Goal: Information Seeking & Learning: Find specific fact

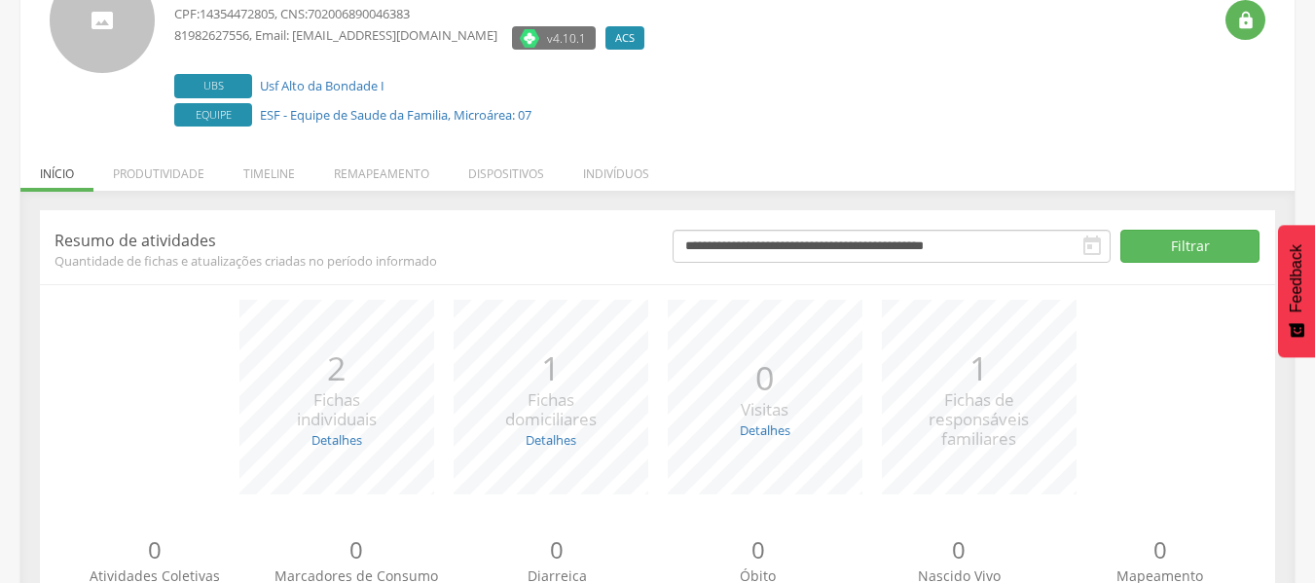
scroll to position [246, 0]
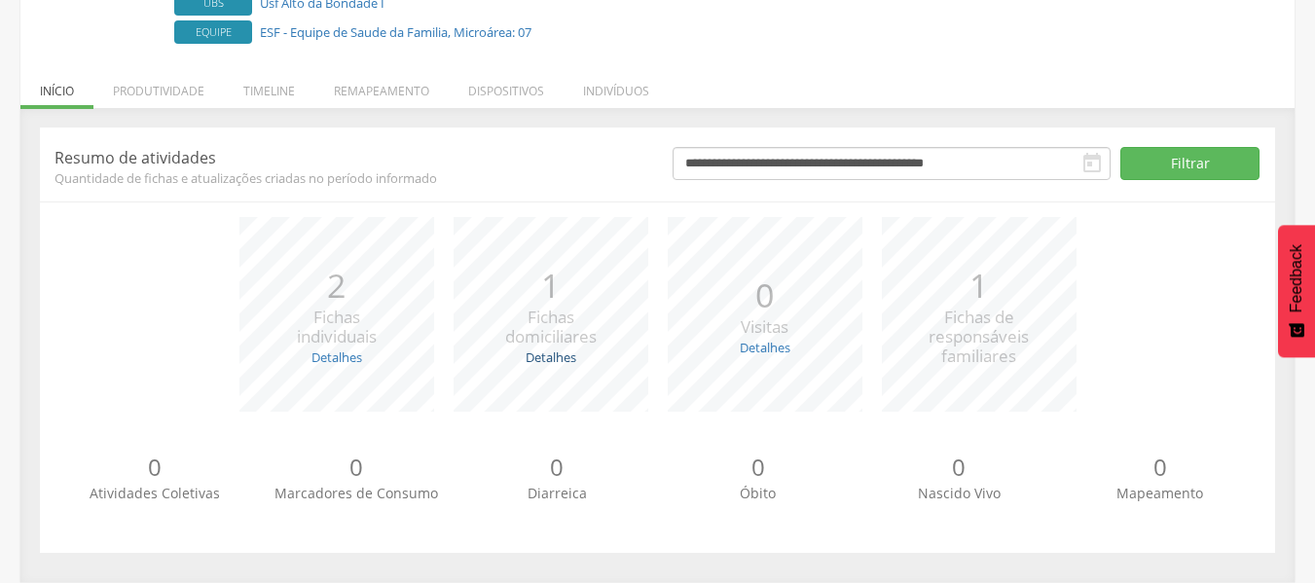
click at [556, 357] on link "Detalhes" at bounding box center [550, 357] width 51 height 18
click at [748, 349] on link "Detalhes" at bounding box center [765, 348] width 51 height 18
click at [318, 362] on link "Detalhes" at bounding box center [336, 357] width 51 height 18
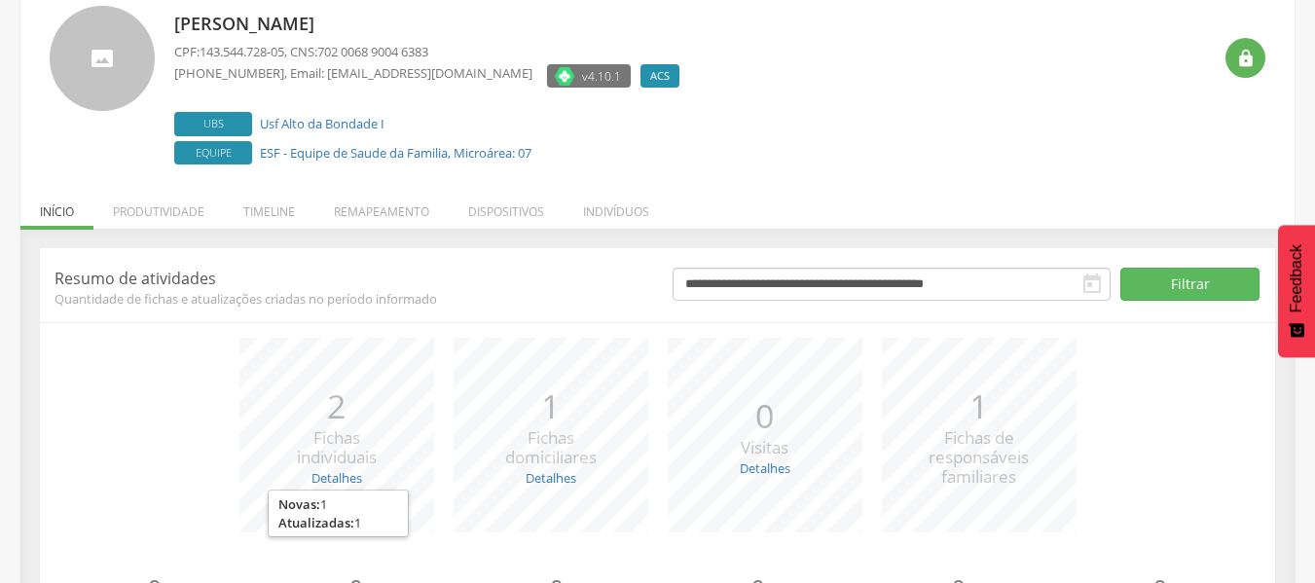
scroll to position [0, 0]
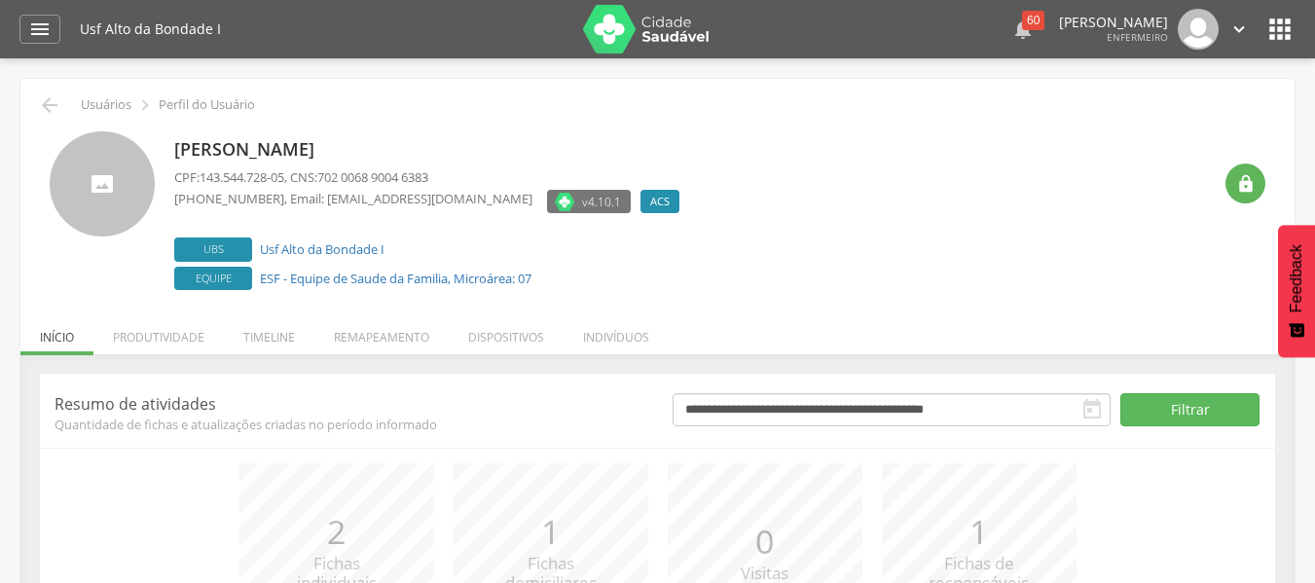
click at [1011, 29] on div " 60" at bounding box center [1022, 29] width 23 height 41
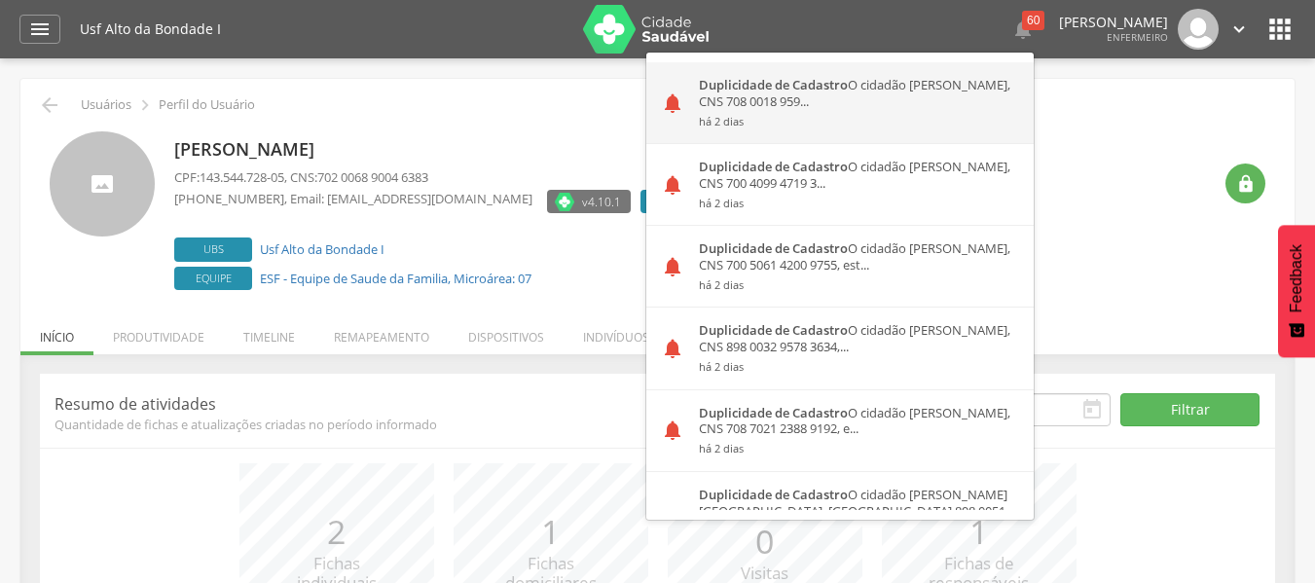
click at [838, 87] on div "Duplicidade de Cadastro O cidadão [PERSON_NAME], CNS 708 0018 959... há 2 dias" at bounding box center [858, 102] width 349 height 81
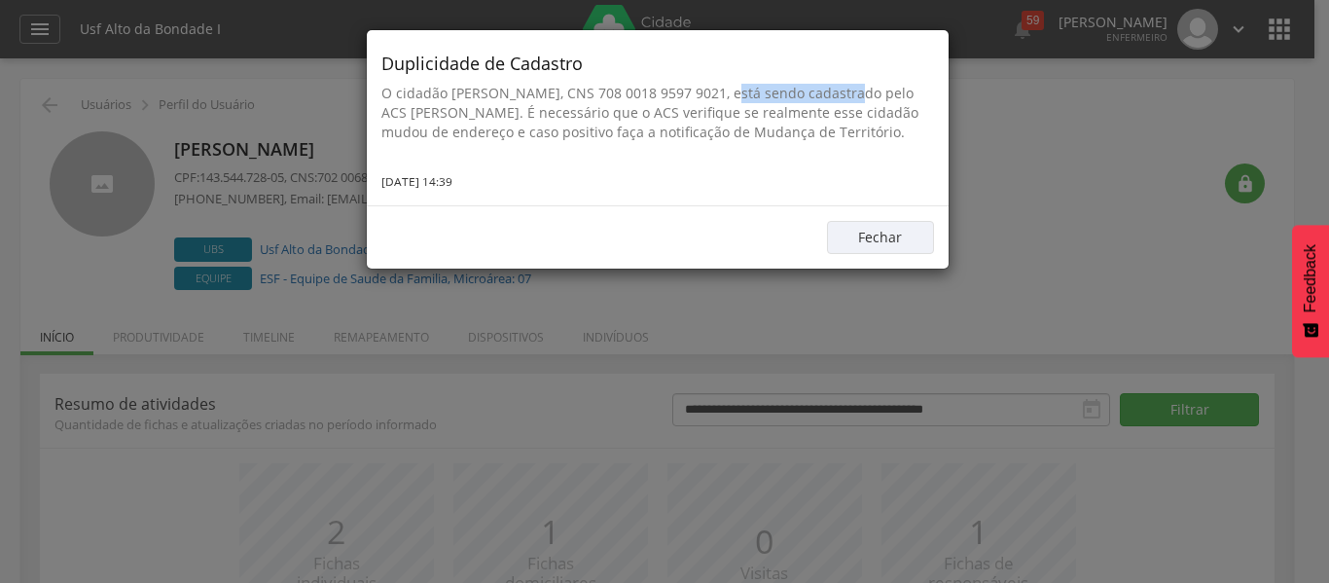
drag, startPoint x: 717, startPoint y: 94, endPoint x: 841, endPoint y: 101, distance: 123.8
click at [841, 101] on p "O cidadão [PERSON_NAME], CNS 708 0018 9597 9021, está sendo cadastrado pelo ACS…" at bounding box center [657, 113] width 553 height 58
copy p "708 0018 9597 9021"
drag, startPoint x: 710, startPoint y: 84, endPoint x: 977, endPoint y: 67, distance: 267.1
click at [977, 67] on div "Duplicidade de Cadastro O cidadão [PERSON_NAME], CNS 708 0018 9597 9021, está s…" at bounding box center [664, 291] width 1329 height 583
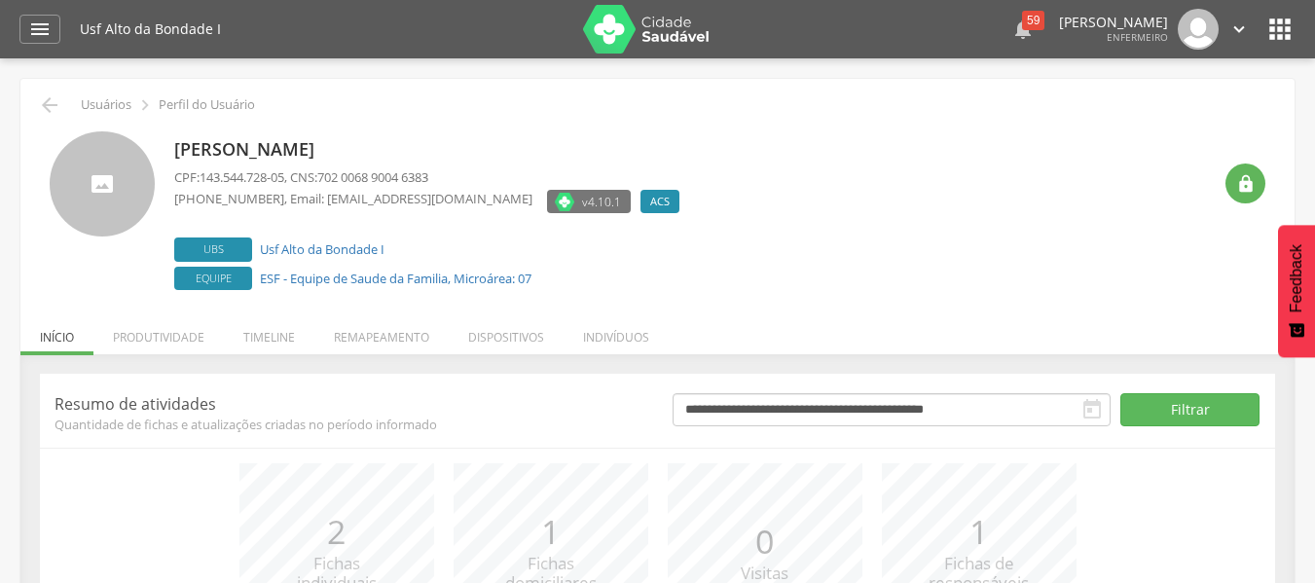
click at [1022, 24] on div "59" at bounding box center [1033, 20] width 22 height 19
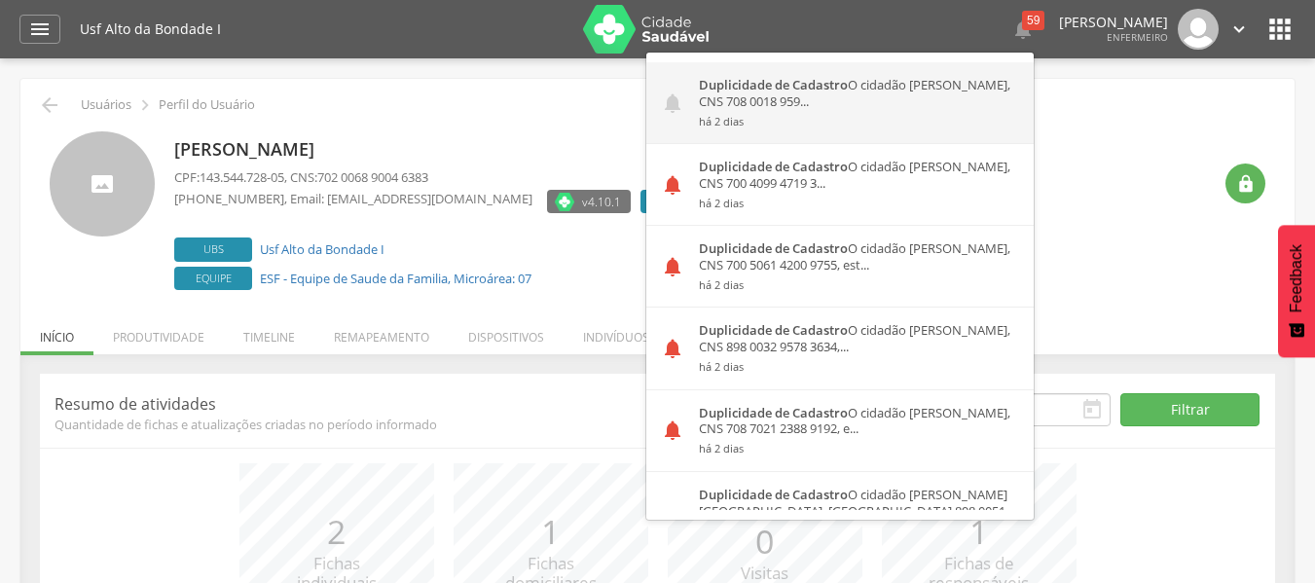
click at [875, 86] on div "Duplicidade de Cadastro O cidadão [PERSON_NAME], CNS 708 0018 959... há 2 dias" at bounding box center [858, 102] width 349 height 81
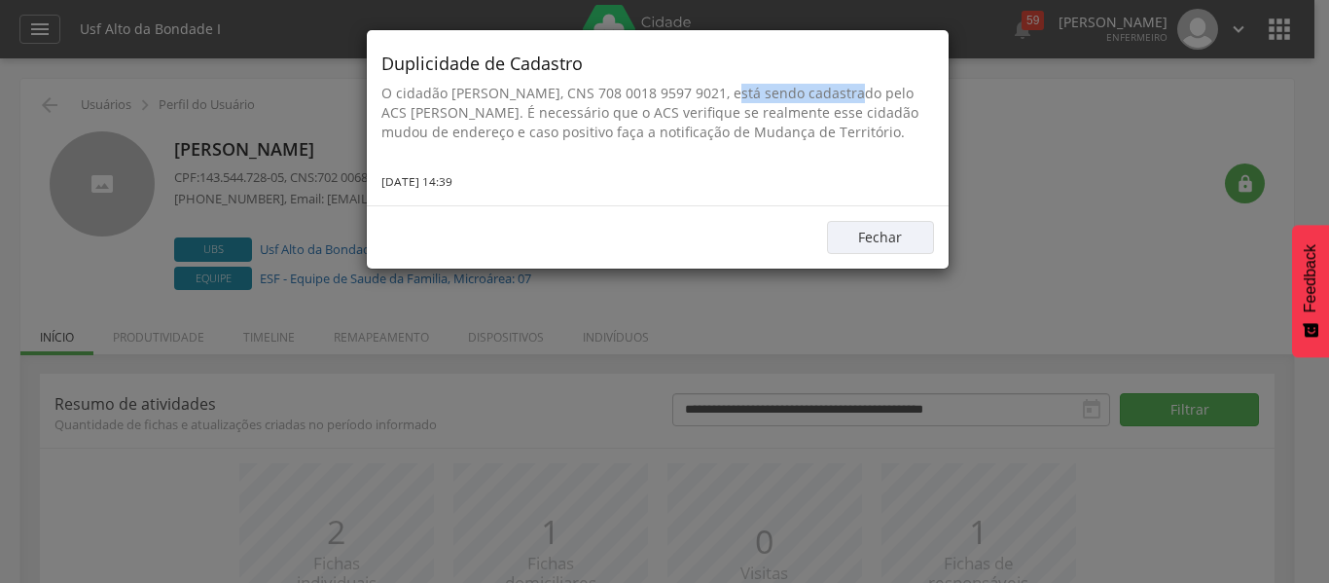
drag, startPoint x: 716, startPoint y: 93, endPoint x: 838, endPoint y: 90, distance: 121.7
click at [838, 90] on p "O cidadão [PERSON_NAME], CNS 708 0018 9597 9021, está sendo cadastrado pelo ACS…" at bounding box center [657, 113] width 553 height 58
copy p "708 0018 9597 9021"
click at [885, 254] on button "Fechar" at bounding box center [880, 237] width 107 height 33
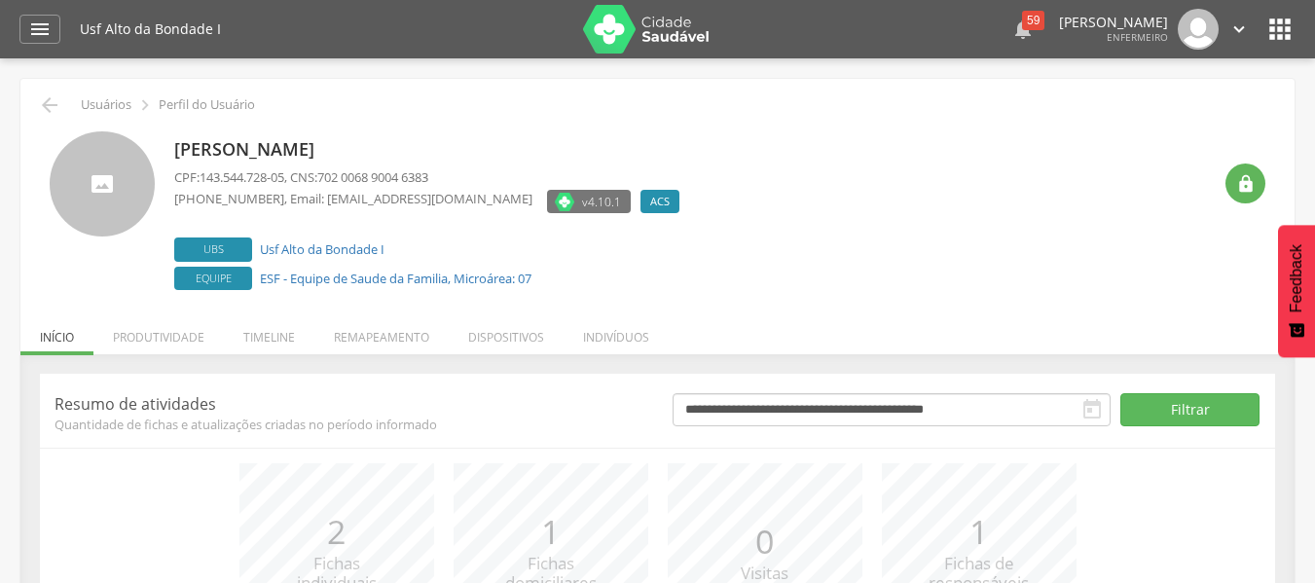
click at [1022, 22] on div "59" at bounding box center [1033, 20] width 22 height 19
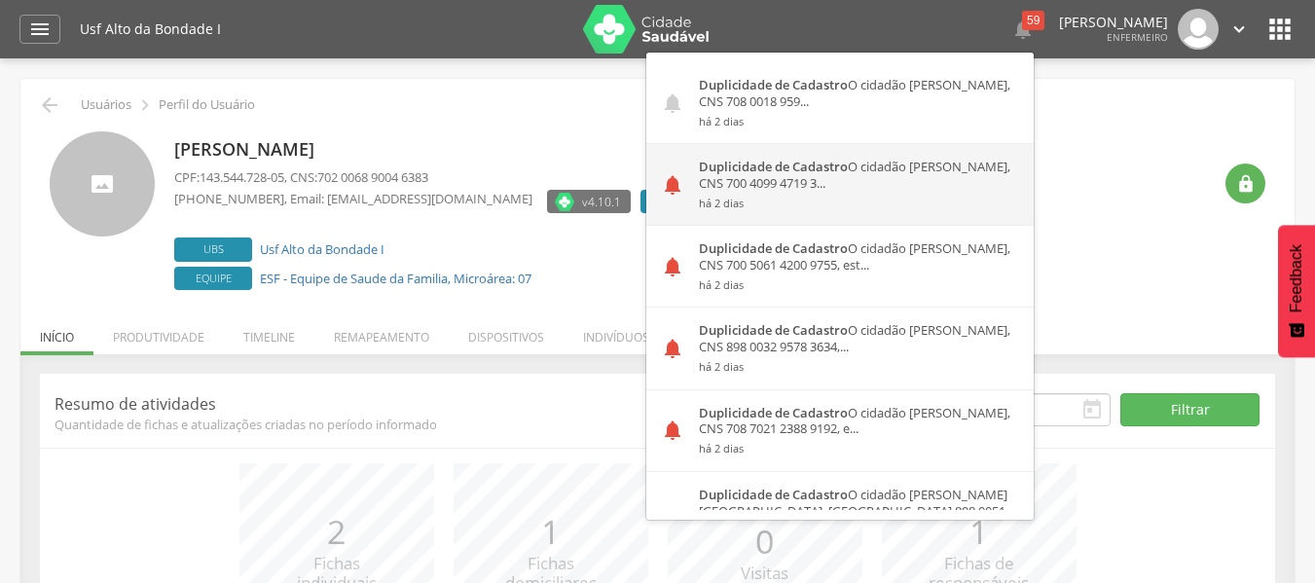
click at [803, 199] on small "há 2 dias" at bounding box center [859, 204] width 320 height 14
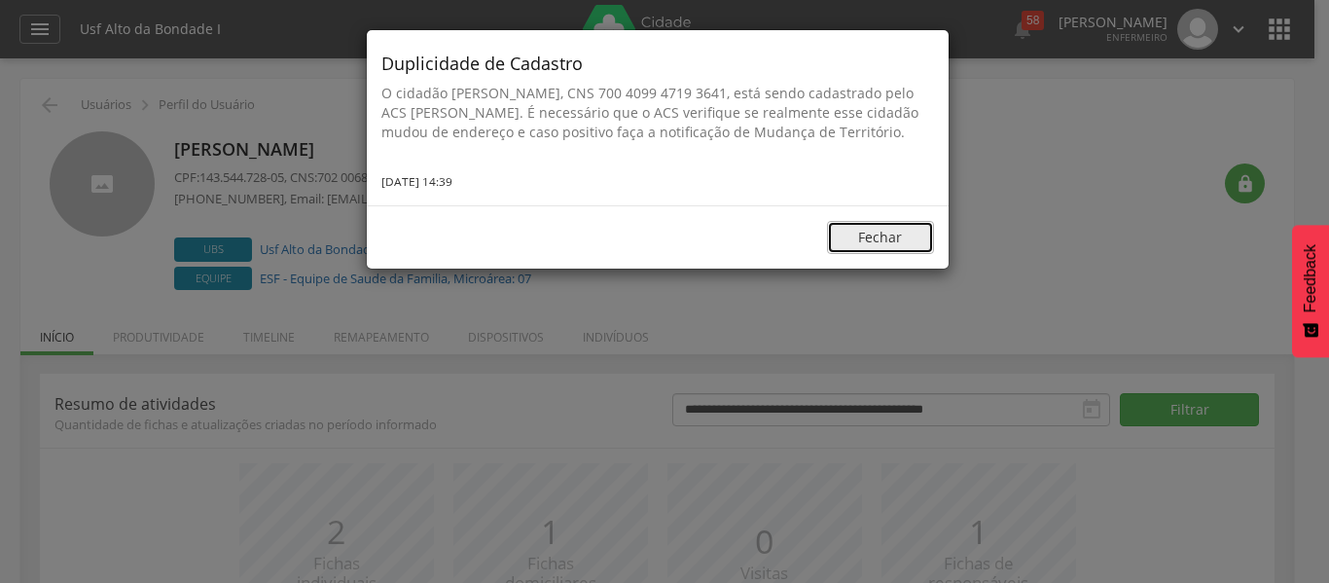
click at [867, 243] on button "Fechar" at bounding box center [880, 237] width 107 height 33
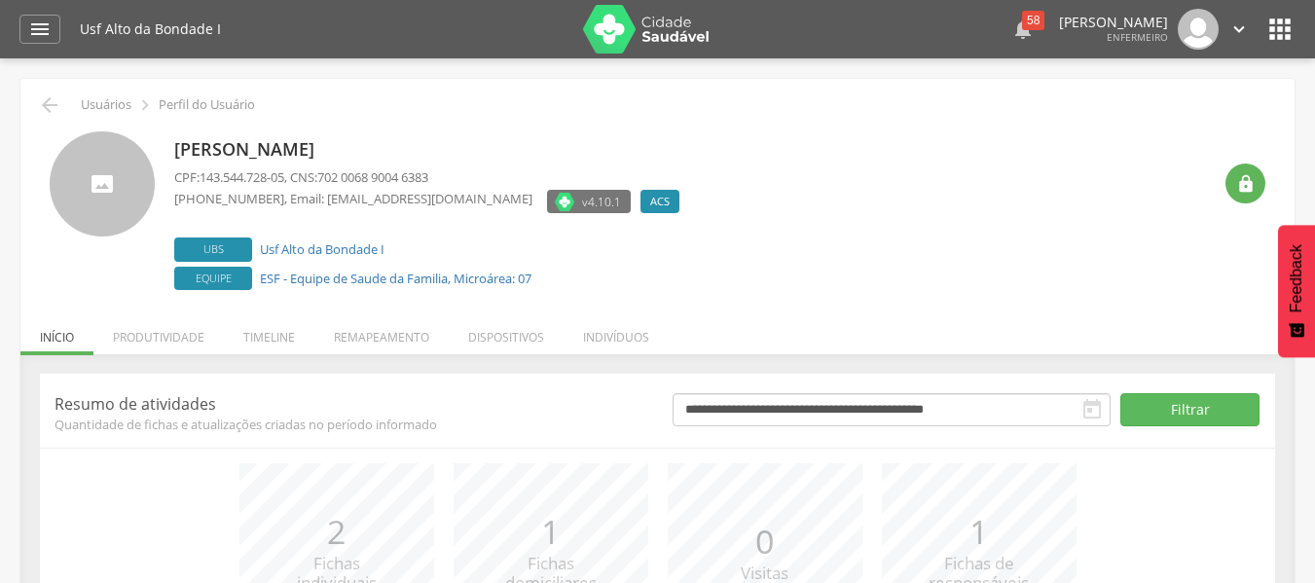
click at [1022, 26] on div "58" at bounding box center [1033, 20] width 22 height 19
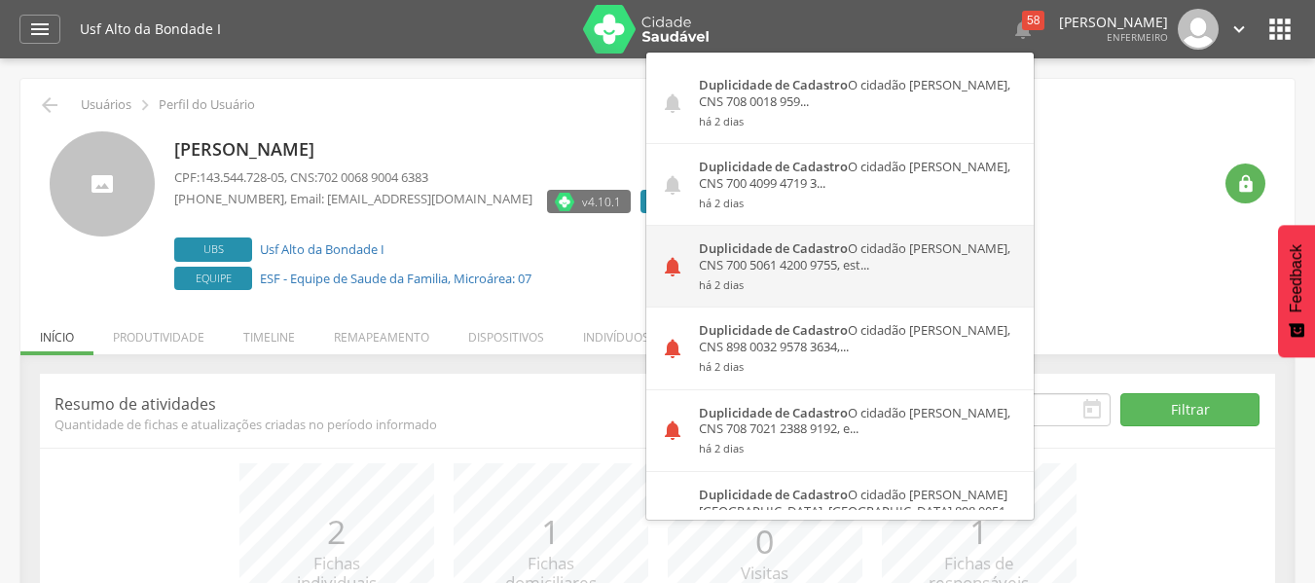
click at [808, 246] on strong "Duplicidade de Cadastro" at bounding box center [773, 248] width 149 height 18
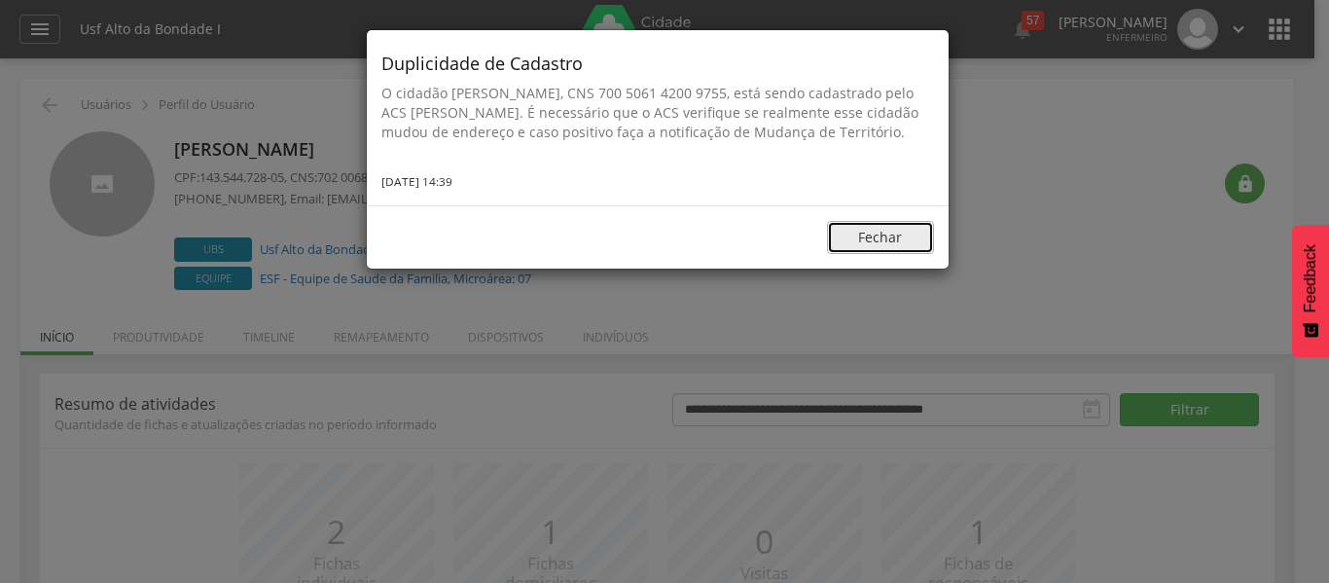
click at [897, 245] on button "Fechar" at bounding box center [880, 237] width 107 height 33
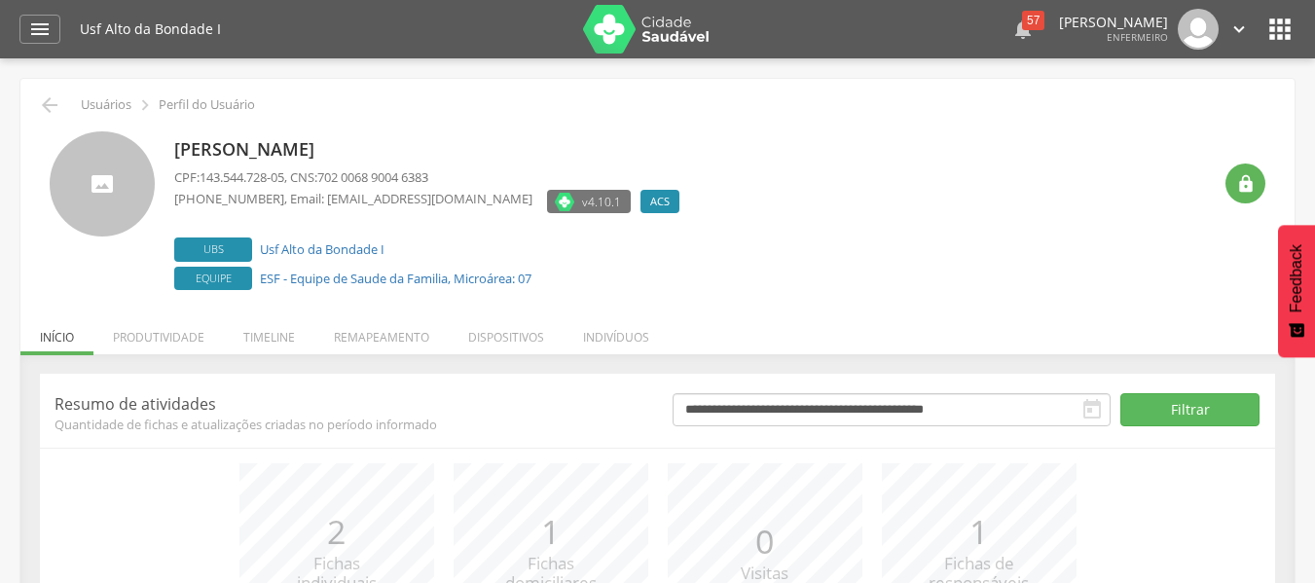
click at [1016, 31] on icon "" at bounding box center [1022, 29] width 23 height 23
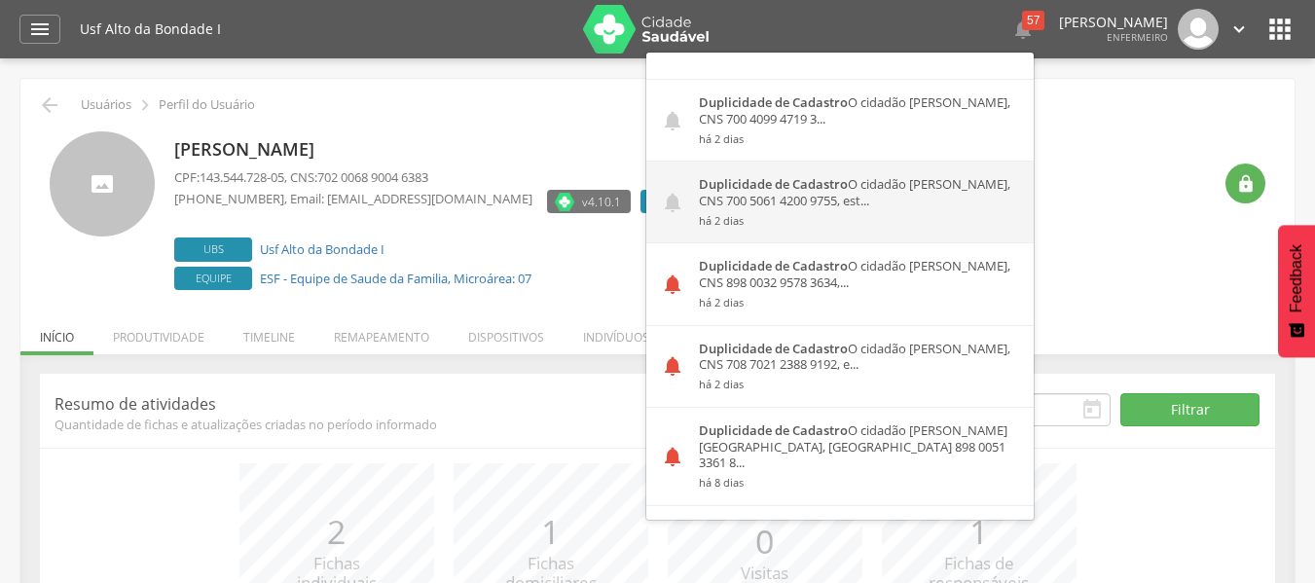
scroll to position [97, 0]
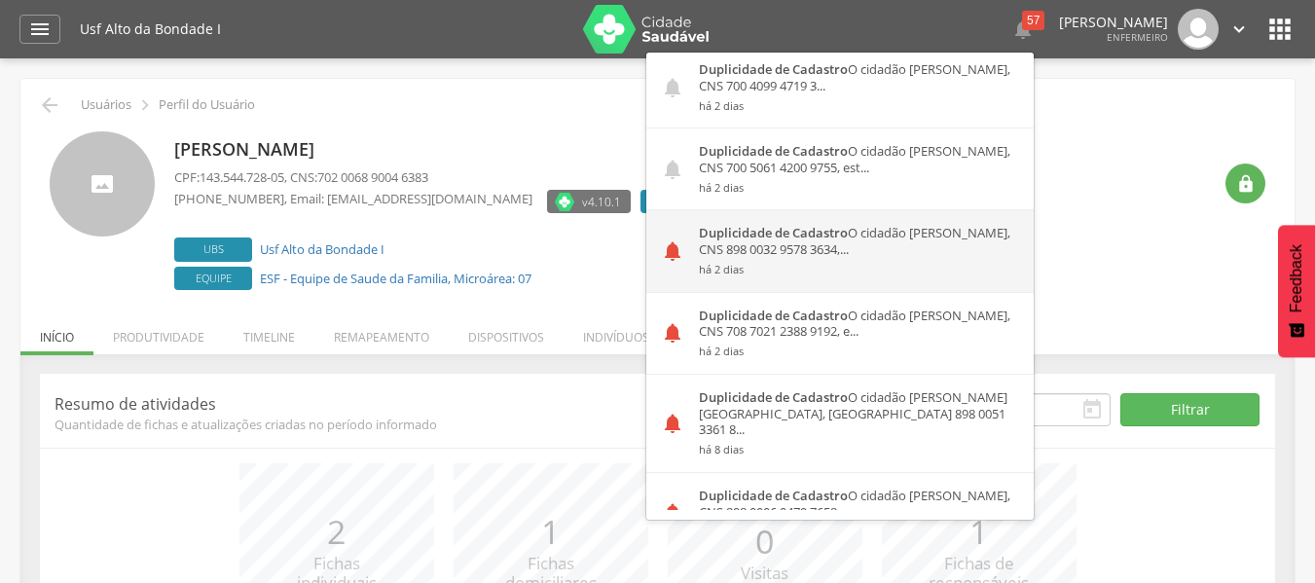
click at [833, 236] on div "Duplicidade de Cadastro O cidadão [PERSON_NAME], CNS 898 0032 9578 3634,... há …" at bounding box center [858, 250] width 349 height 81
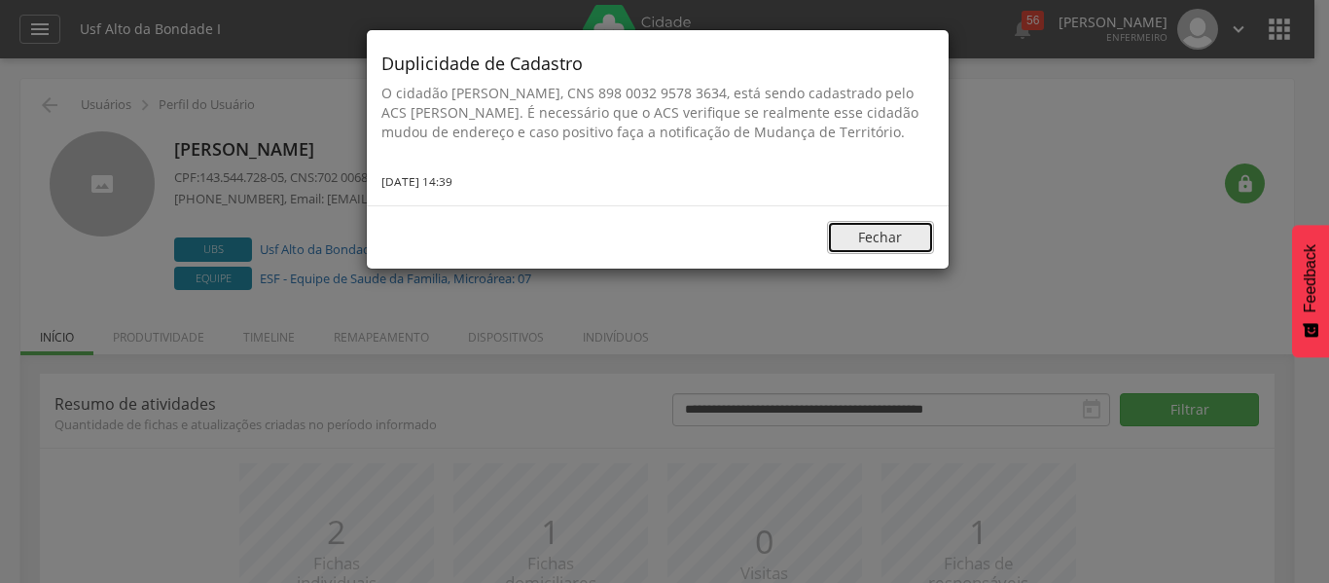
click at [888, 250] on button "Fechar" at bounding box center [880, 237] width 107 height 33
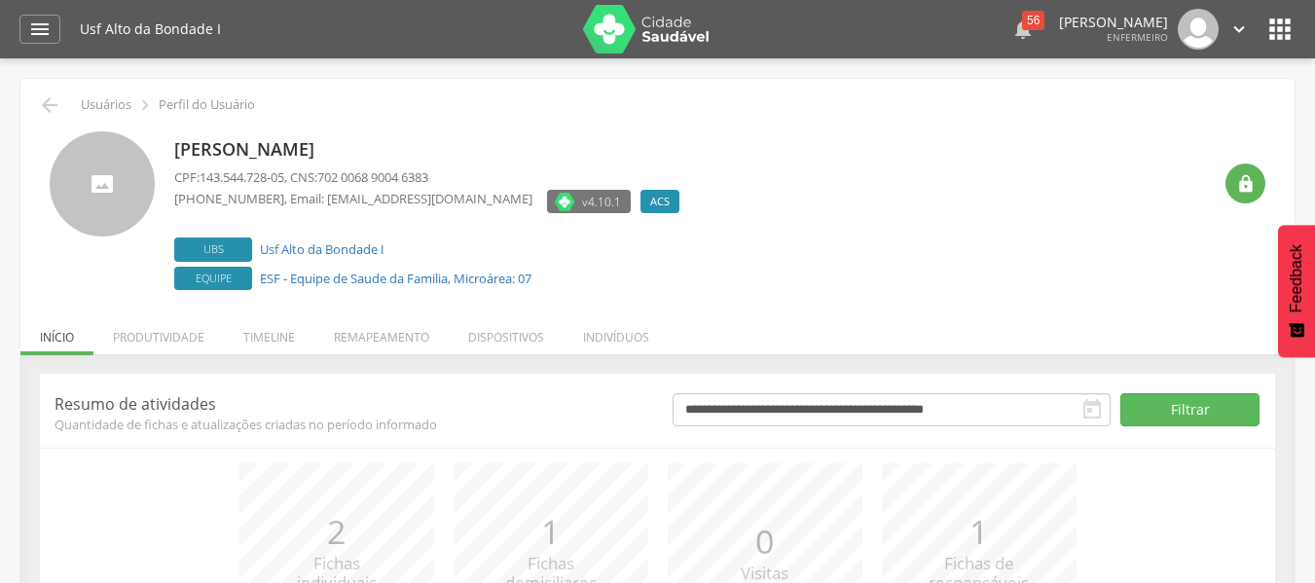
drag, startPoint x: 1009, startPoint y: 33, endPoint x: 999, endPoint y: 37, distance: 10.5
click at [1011, 32] on icon "" at bounding box center [1022, 29] width 23 height 23
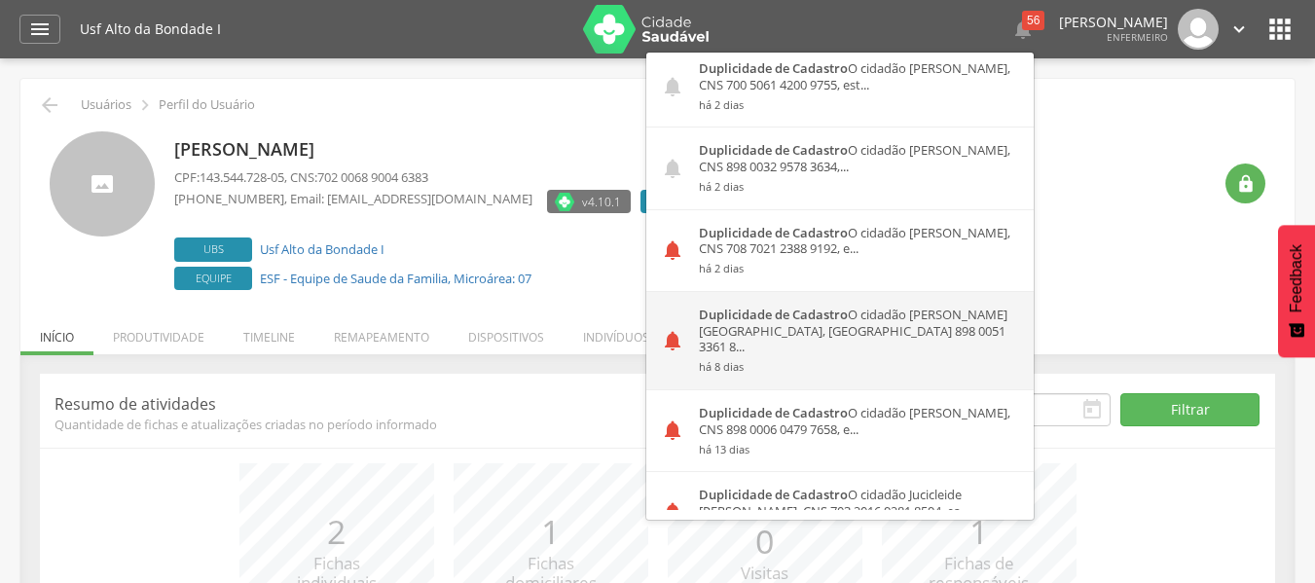
scroll to position [292, 0]
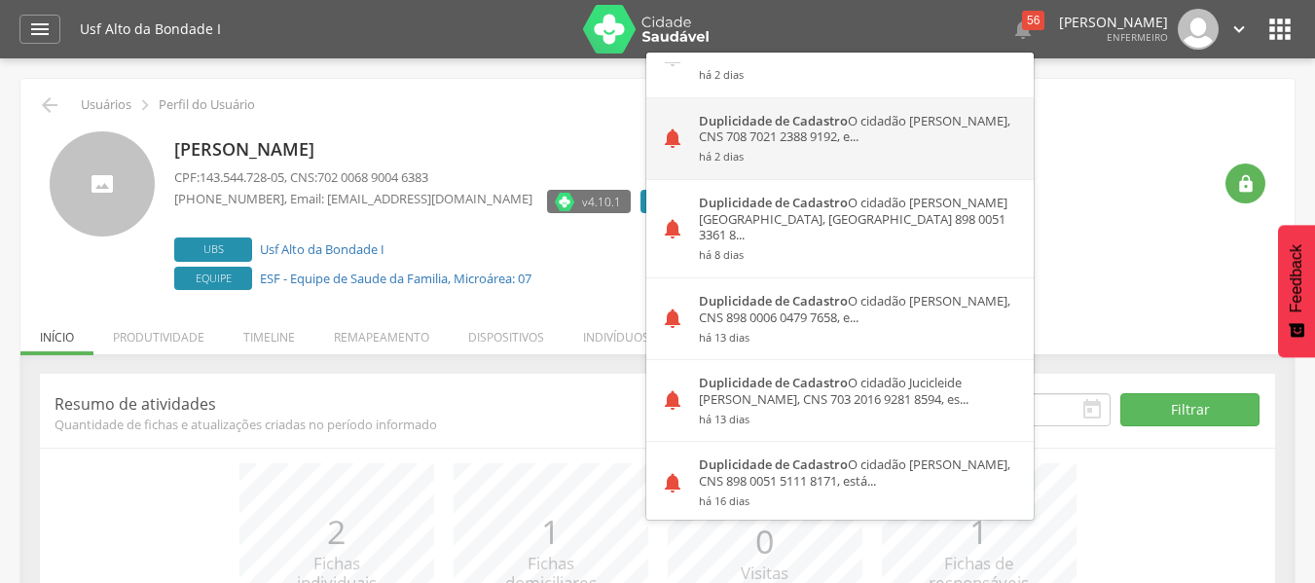
click at [858, 145] on div "Duplicidade de Cadastro O cidadão [PERSON_NAME], CNS 708 7021 2388 9192, e... h…" at bounding box center [858, 138] width 349 height 81
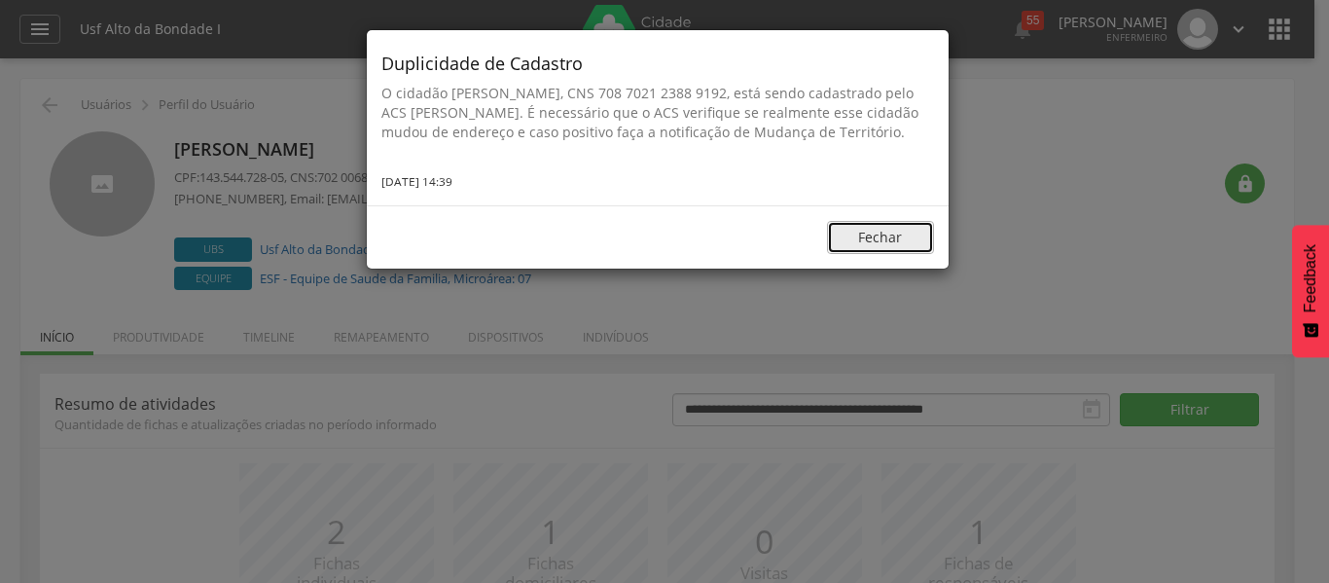
click at [869, 253] on button "Fechar" at bounding box center [880, 237] width 107 height 33
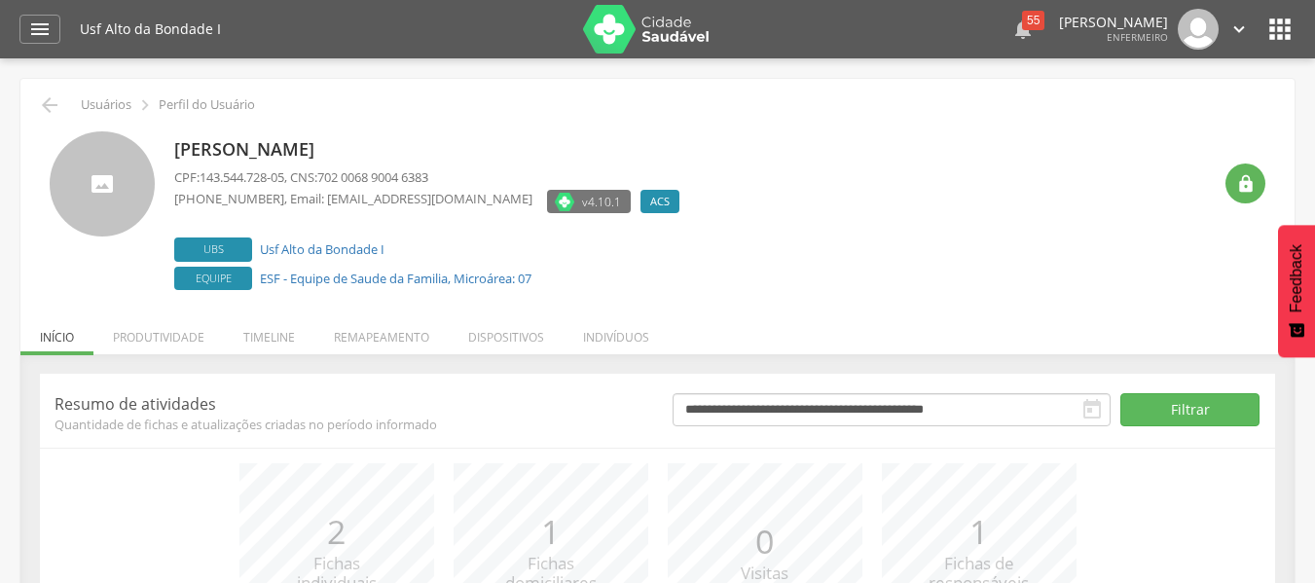
click at [1022, 26] on div "55" at bounding box center [1033, 20] width 22 height 19
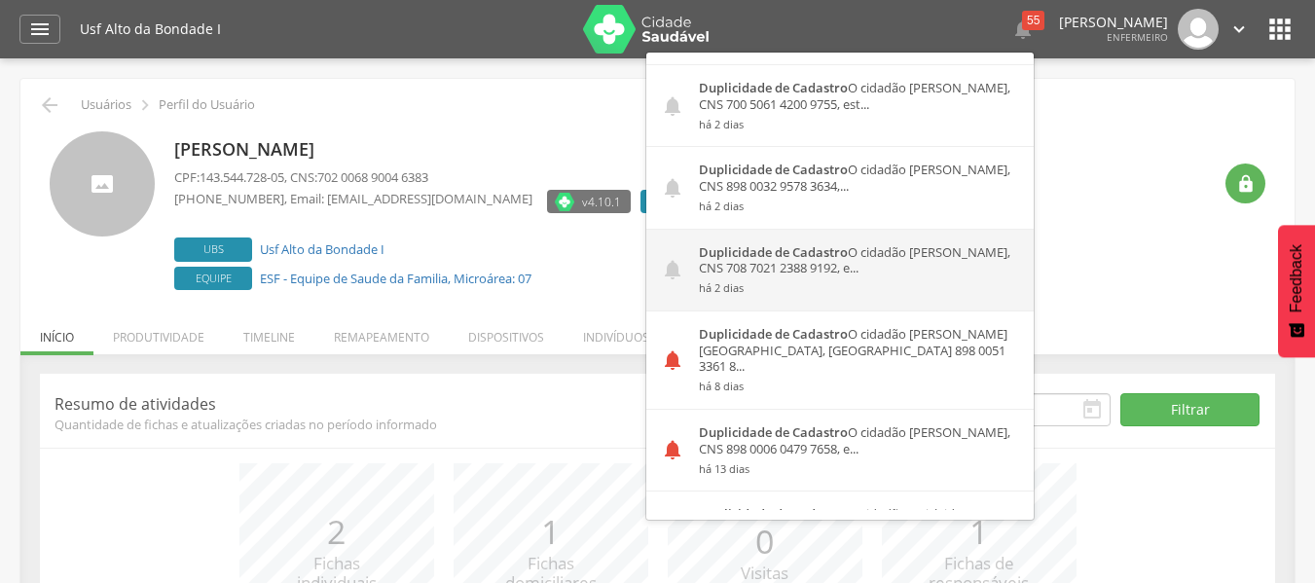
scroll to position [195, 0]
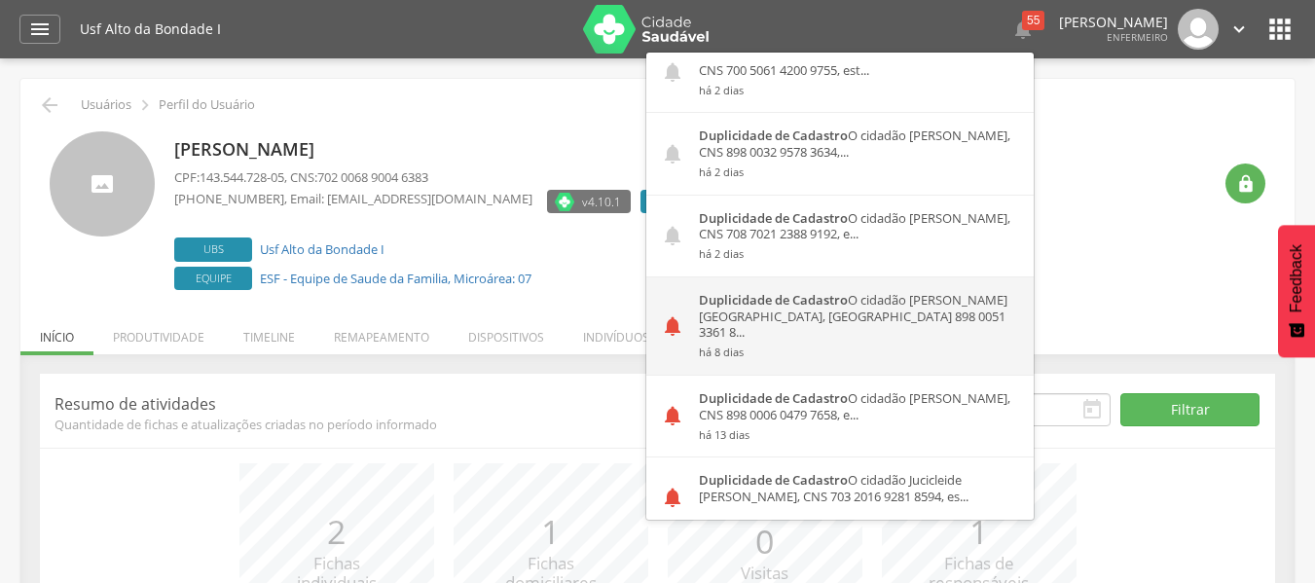
click at [822, 305] on strong "Duplicidade de Cadastro" at bounding box center [773, 300] width 149 height 18
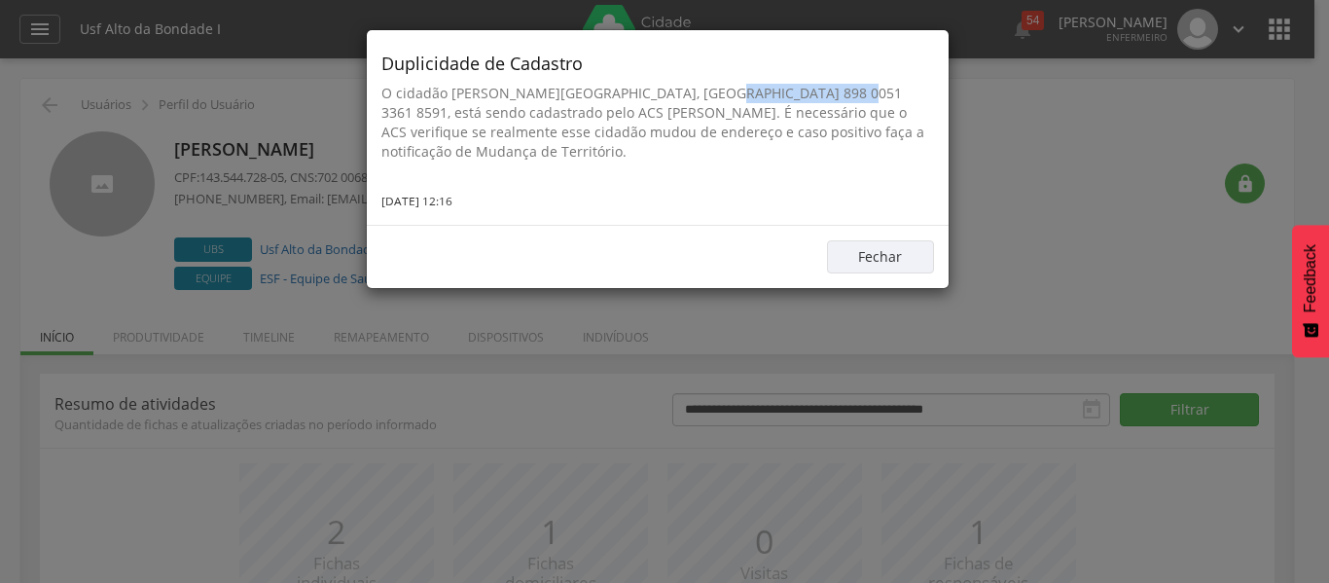
drag, startPoint x: 680, startPoint y: 90, endPoint x: 805, endPoint y: 92, distance: 124.6
click at [806, 92] on p "O cidadão [PERSON_NAME][GEOGRAPHIC_DATA], [GEOGRAPHIC_DATA] 898 0051 3361 8591,…" at bounding box center [657, 123] width 553 height 78
copy p "898 0051 3361 8591"
click at [888, 263] on button "Fechar" at bounding box center [880, 256] width 107 height 33
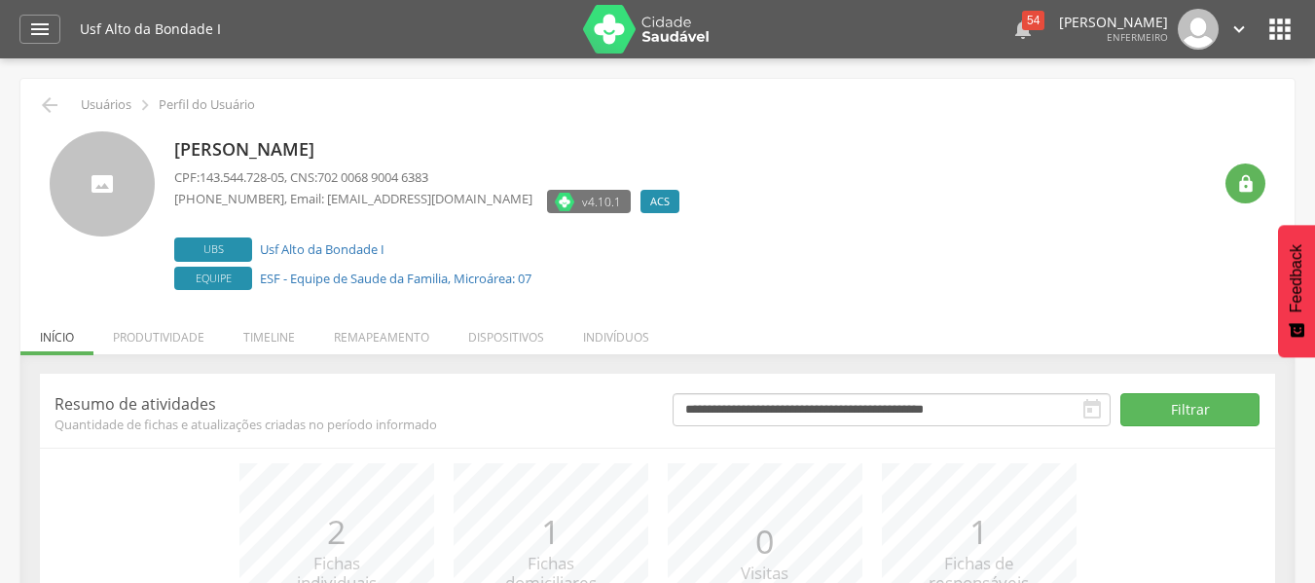
click at [1022, 28] on div "54" at bounding box center [1033, 20] width 22 height 19
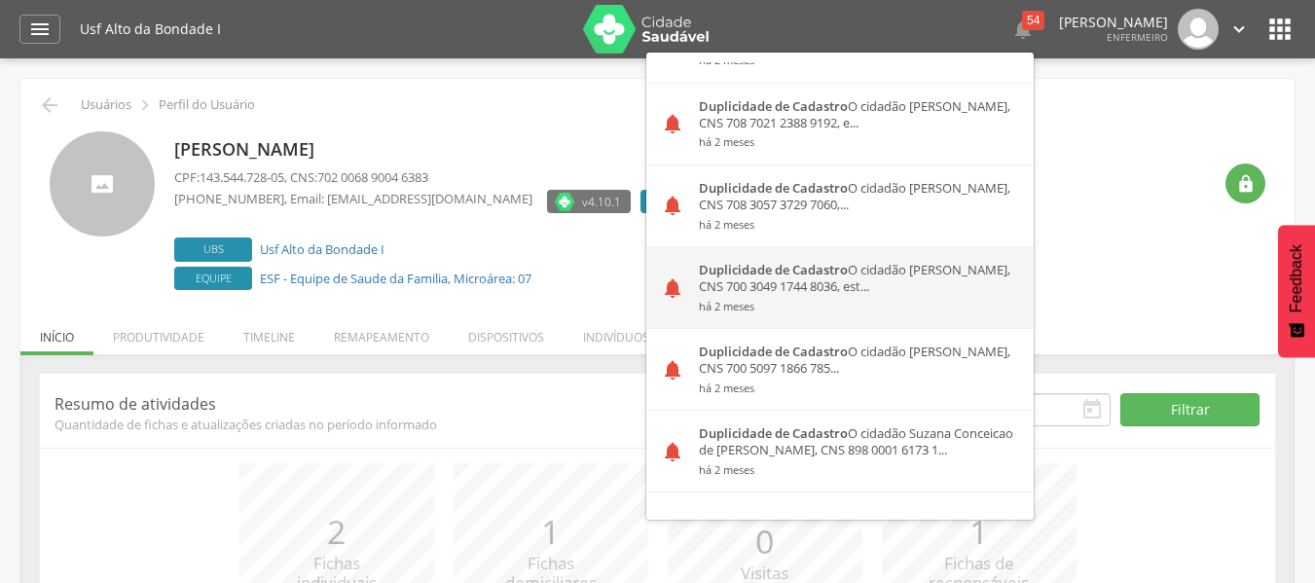
scroll to position [2822, 0]
